Goal: Check status

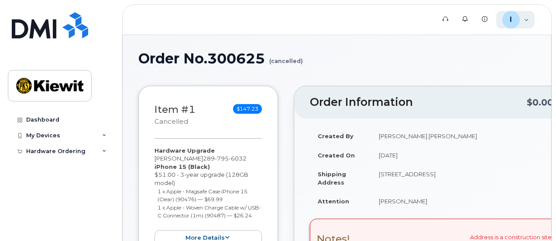
click at [509, 21] on div "I" at bounding box center [510, 19] width 17 height 17
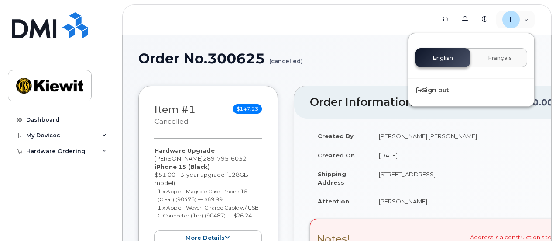
click at [455, 58] on div "English Français" at bounding box center [472, 57] width 112 height 19
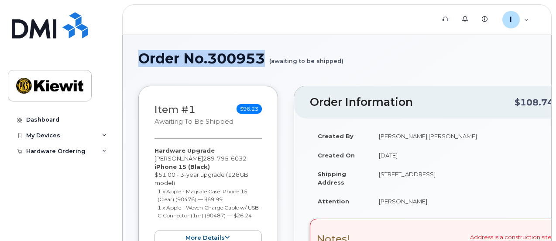
drag, startPoint x: 269, startPoint y: 61, endPoint x: 141, endPoint y: 53, distance: 128.1
click at [141, 53] on h1 "Order No.300953 (awaiting to be shipped)" at bounding box center [336, 58] width 397 height 15
copy h1 "Order No.300953"
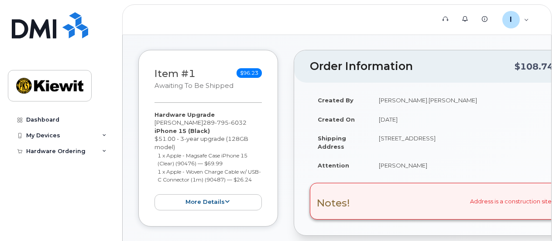
scroll to position [44, 0]
